Goal: Information Seeking & Learning: Learn about a topic

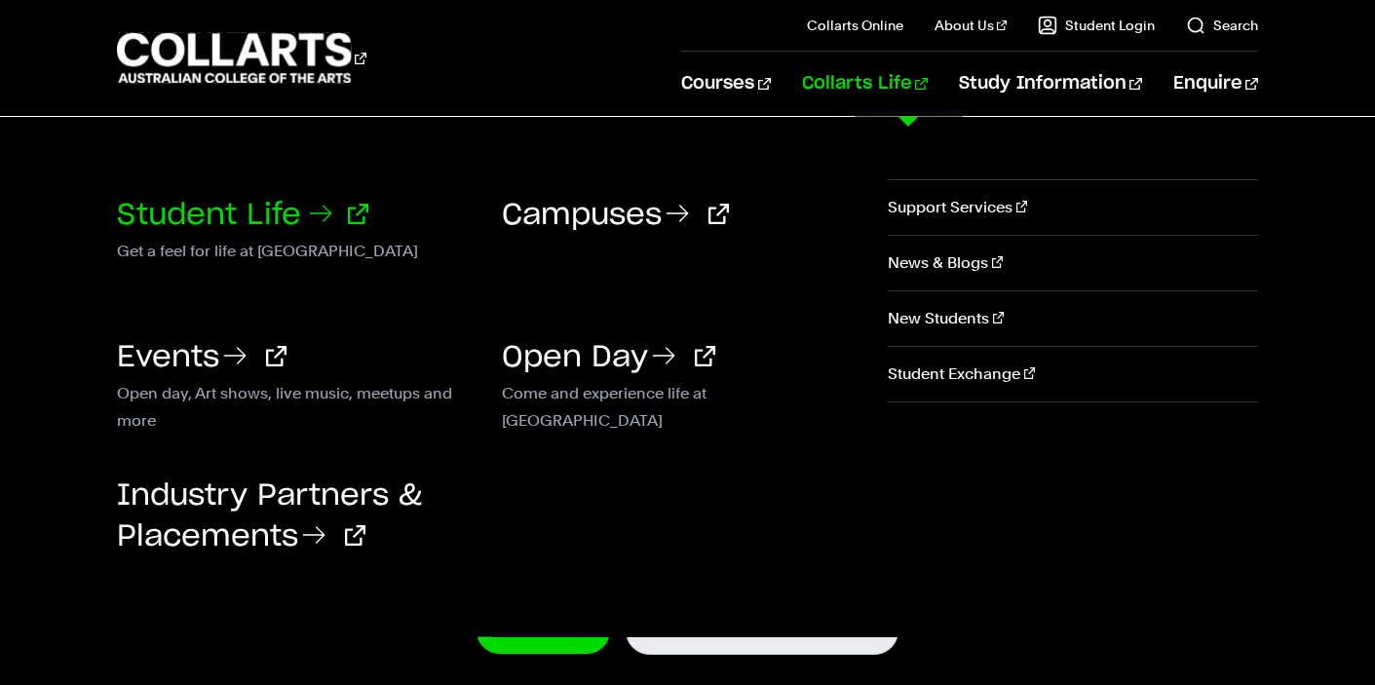
click at [260, 207] on link "Student Life" at bounding box center [242, 215] width 251 height 29
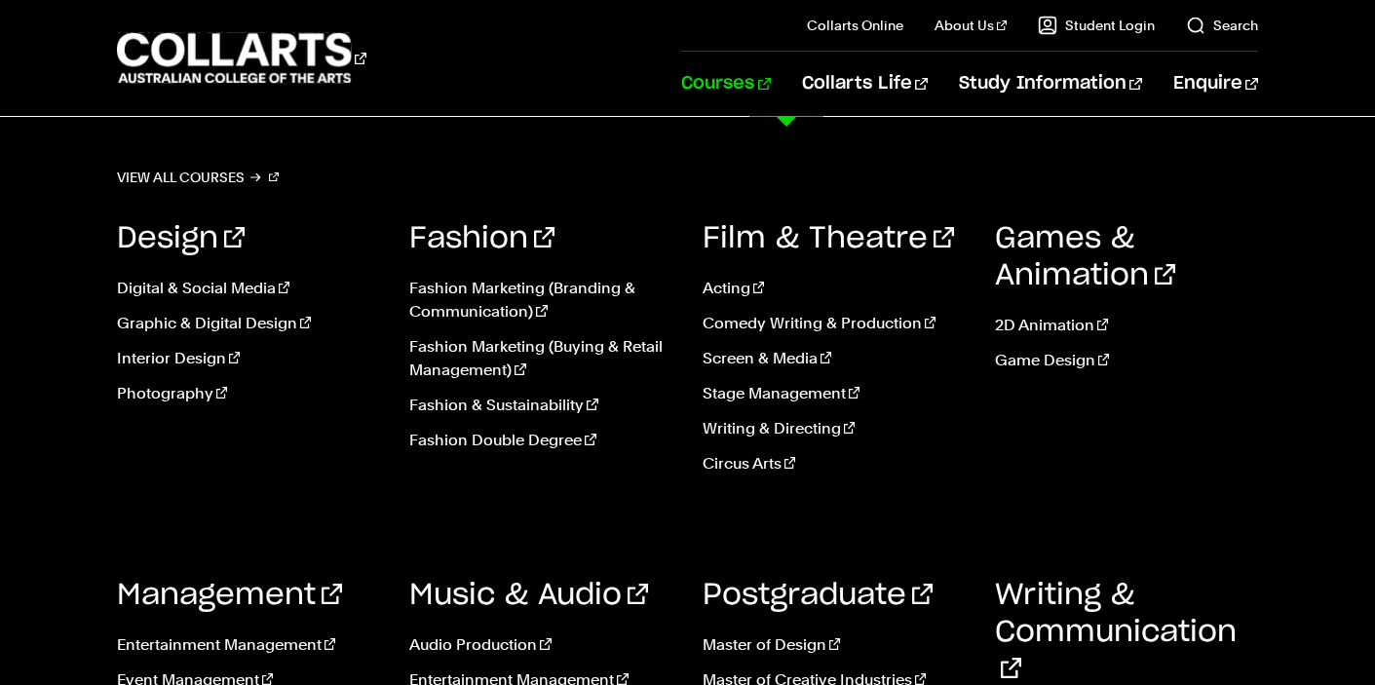
scroll to position [1689, 0]
click at [244, 173] on link "View all courses" at bounding box center [198, 177] width 162 height 27
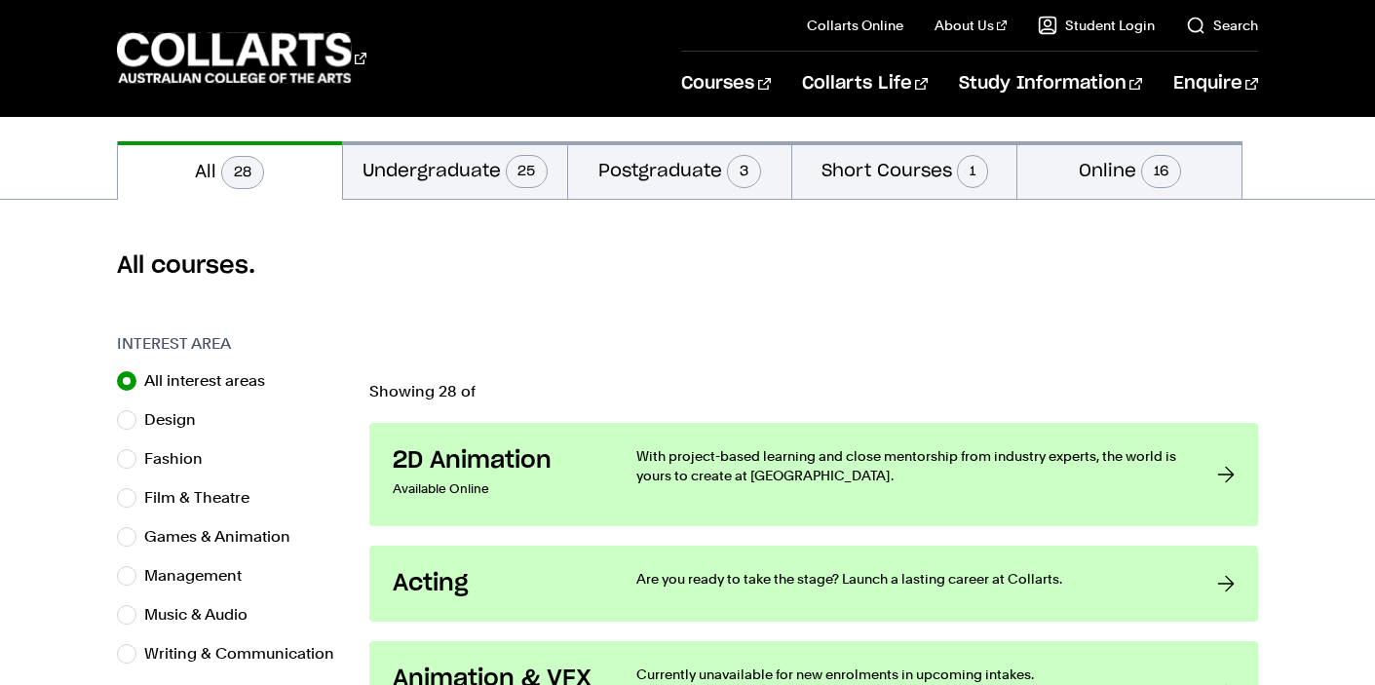
scroll to position [417, 0]
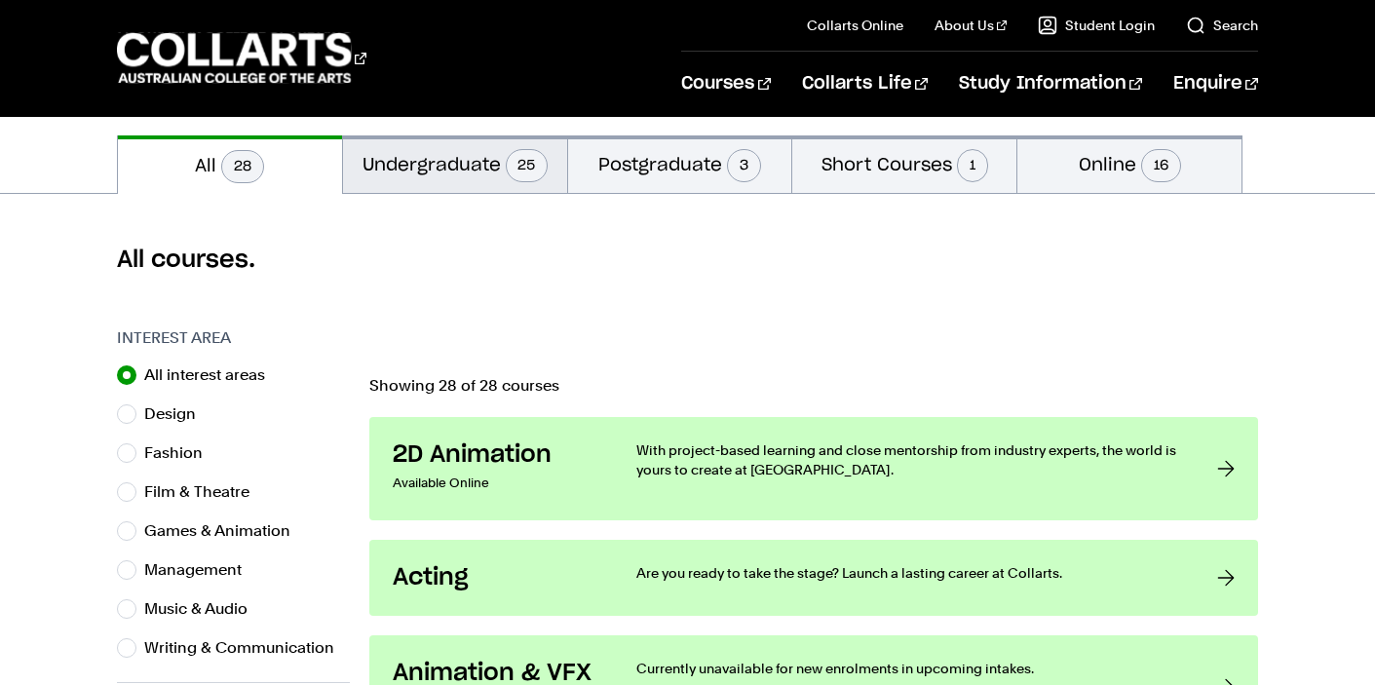
click at [484, 157] on button "Undergraduate 25" at bounding box center [455, 163] width 224 height 57
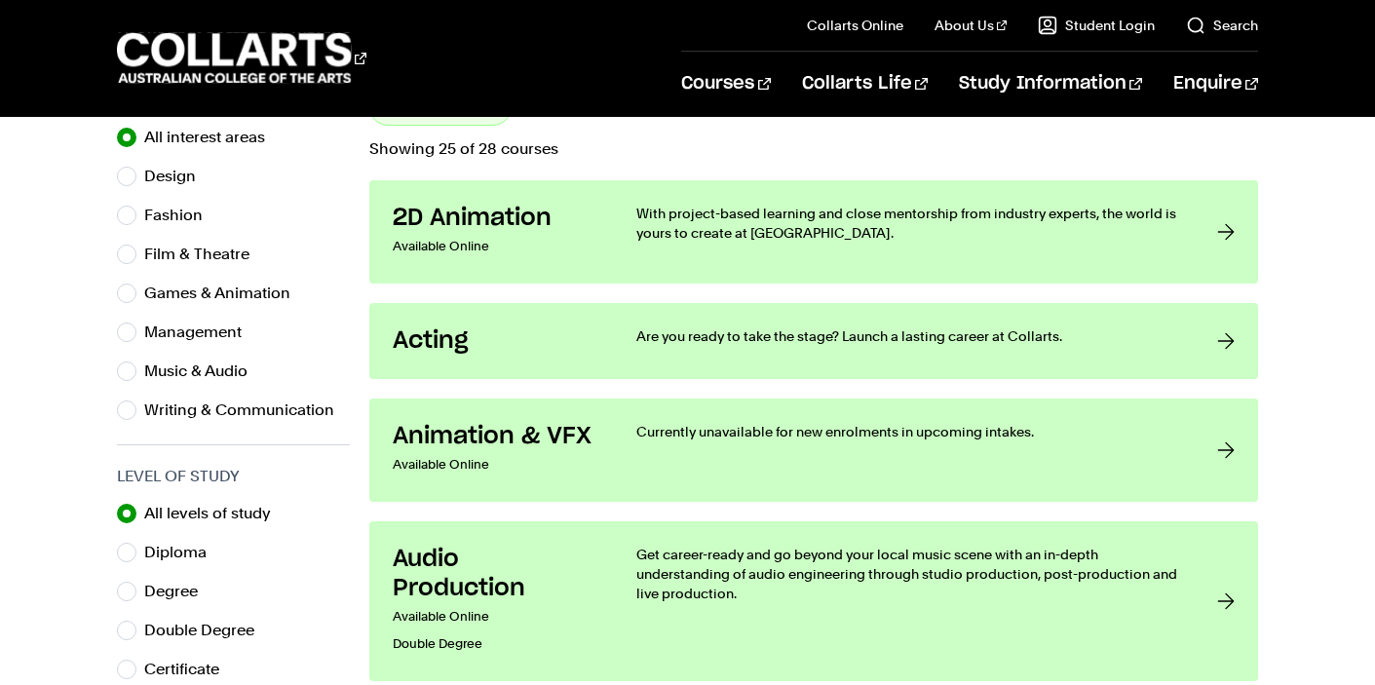
scroll to position [658, 0]
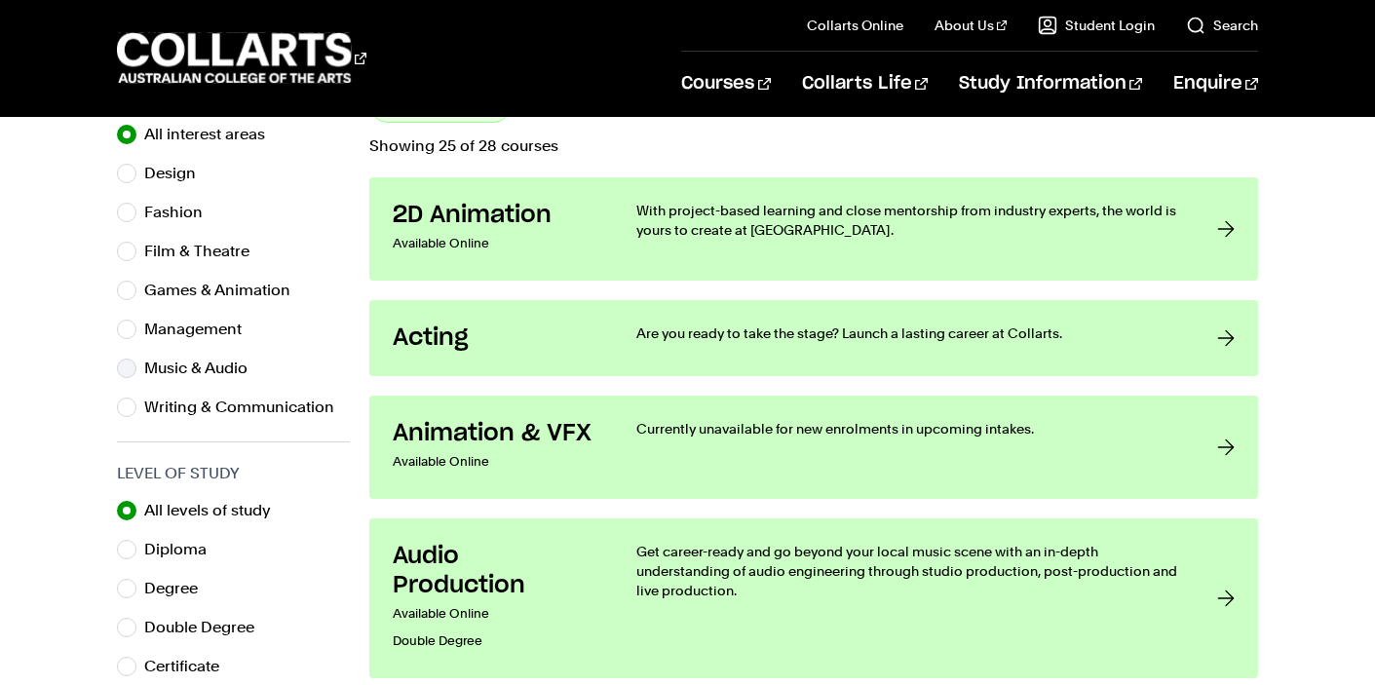
click at [175, 374] on label "Music & Audio" at bounding box center [203, 368] width 119 height 27
click at [136, 374] on input "Music & Audio" at bounding box center [126, 367] width 19 height 19
radio input "true"
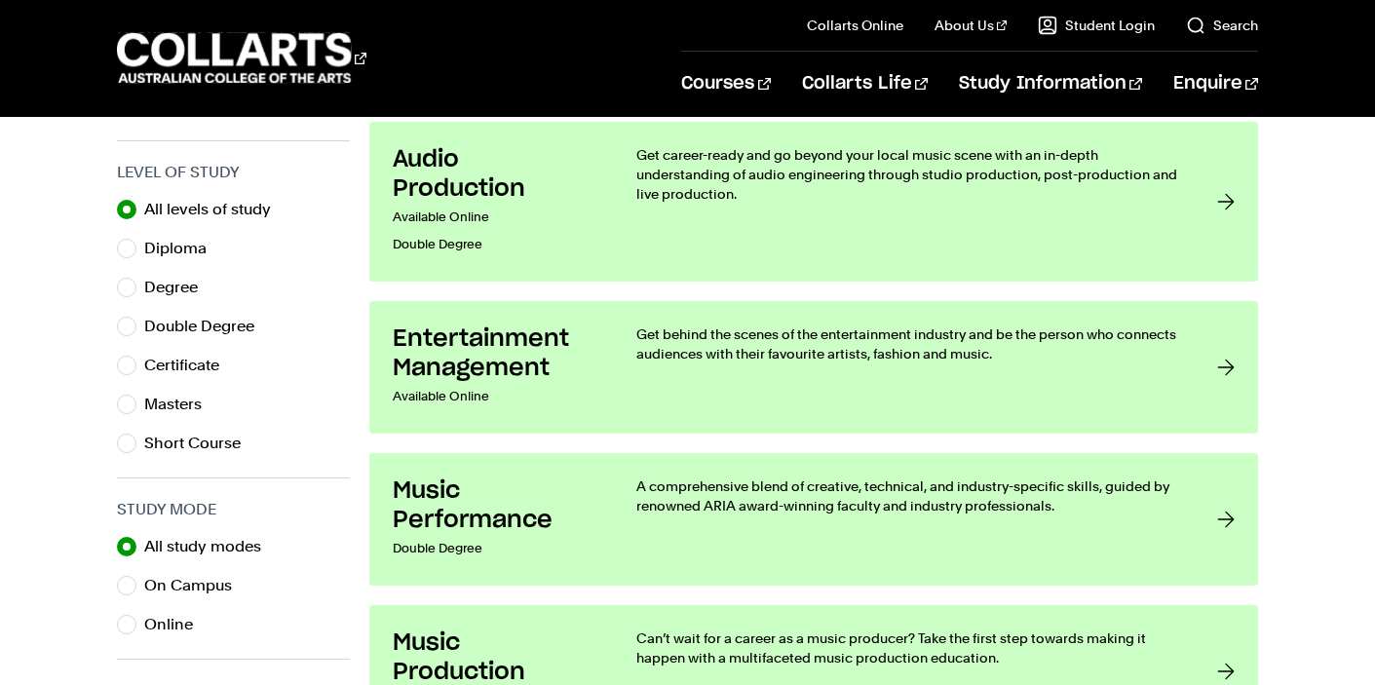
scroll to position [1160, 0]
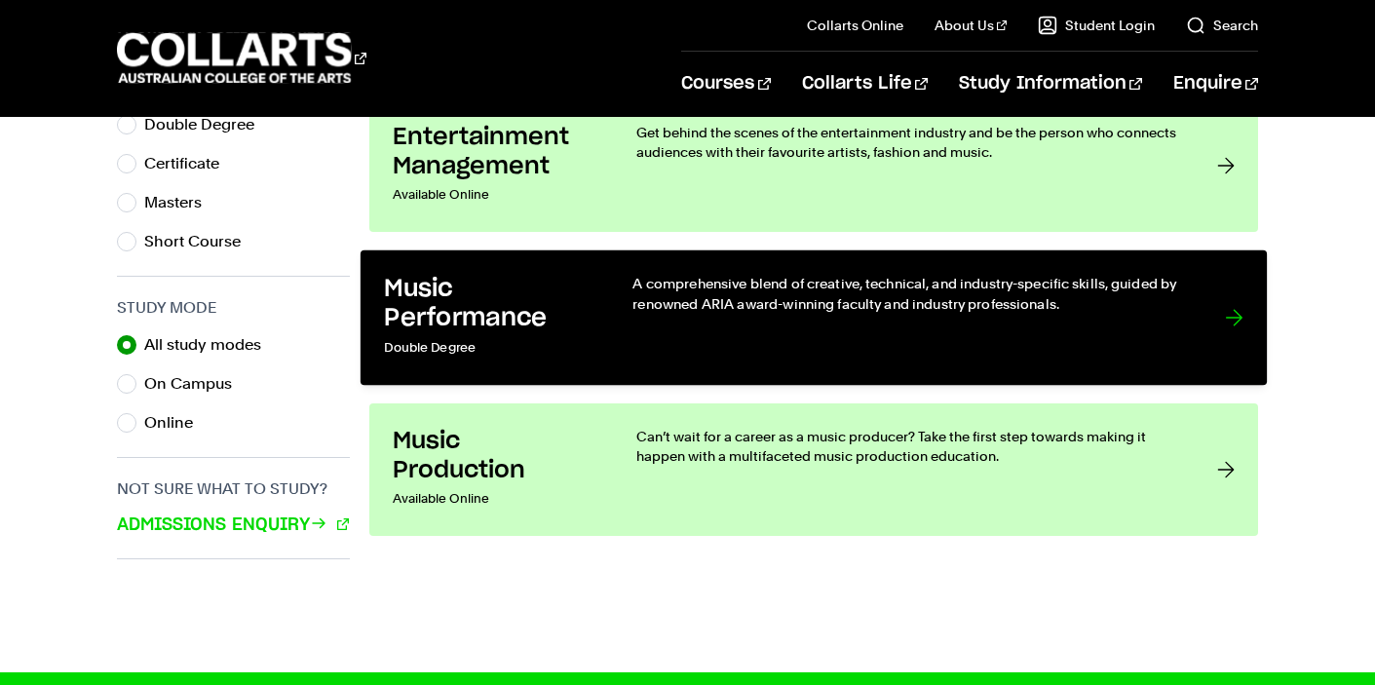
click at [854, 323] on div "A comprehensive blend of creative, technical, and industry-specific skills, gui…" at bounding box center [908, 318] width 552 height 88
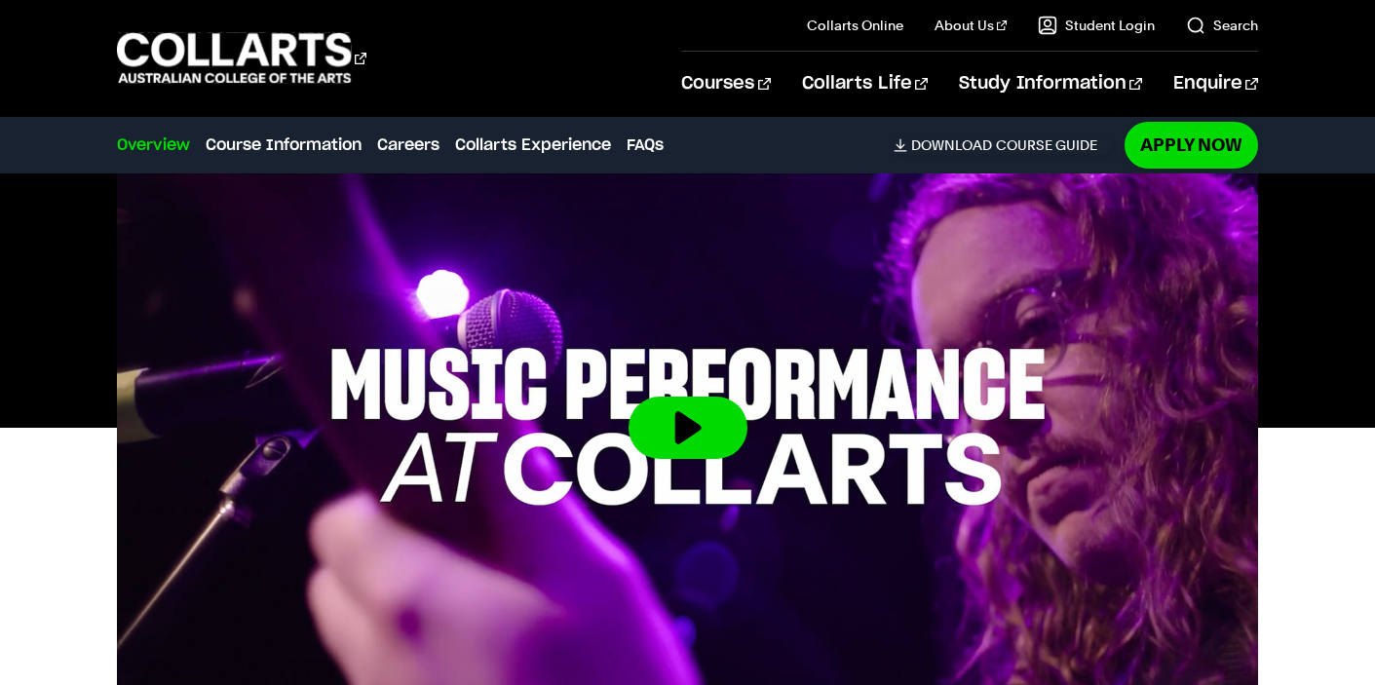
scroll to position [328, 0]
